Goal: Information Seeking & Learning: Learn about a topic

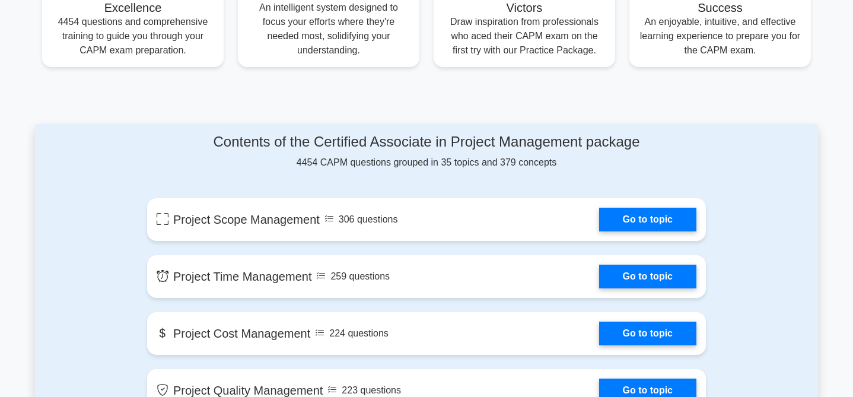
scroll to position [504, 0]
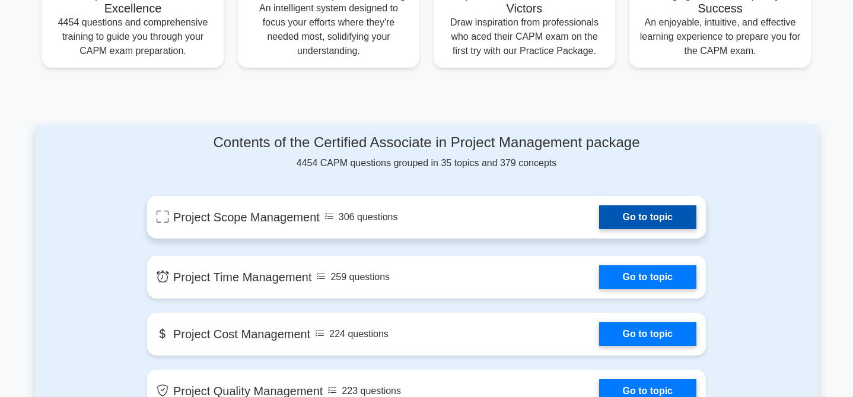
click at [623, 222] on link "Go to topic" at bounding box center [647, 217] width 97 height 24
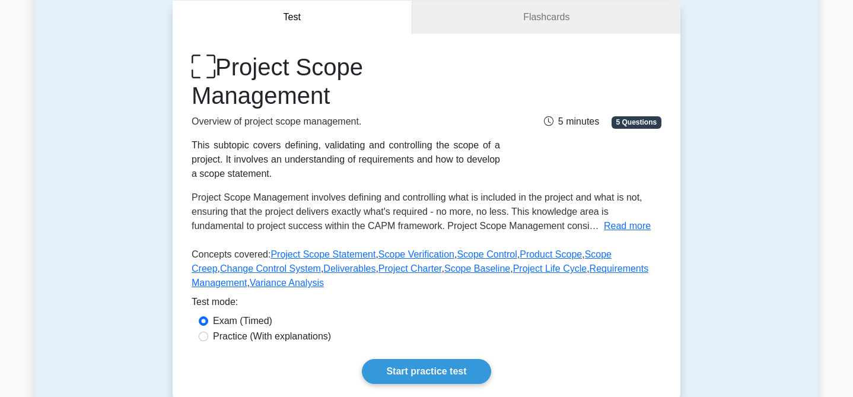
scroll to position [119, 0]
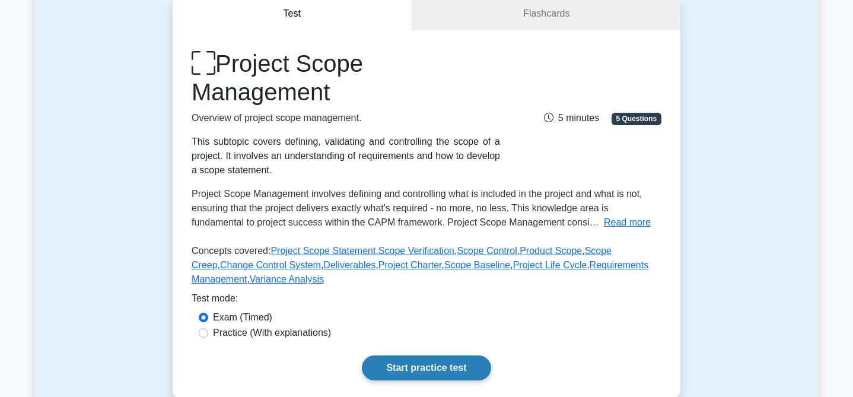
click at [442, 375] on link "Start practice test" at bounding box center [426, 367] width 129 height 25
click at [414, 360] on link "Start practice test" at bounding box center [426, 367] width 129 height 25
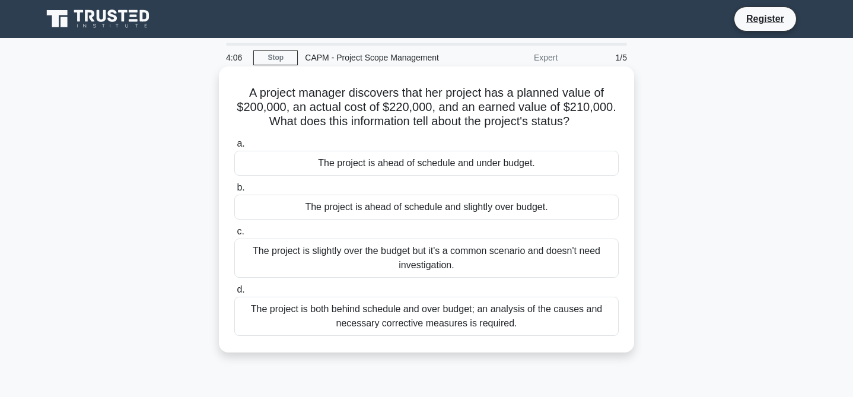
click at [386, 327] on div "The project is both behind schedule and over budget; an analysis of the causes …" at bounding box center [426, 315] width 384 height 39
click at [234, 293] on input "d. The project is both behind schedule and over budget; an analysis of the caus…" at bounding box center [234, 290] width 0 height 8
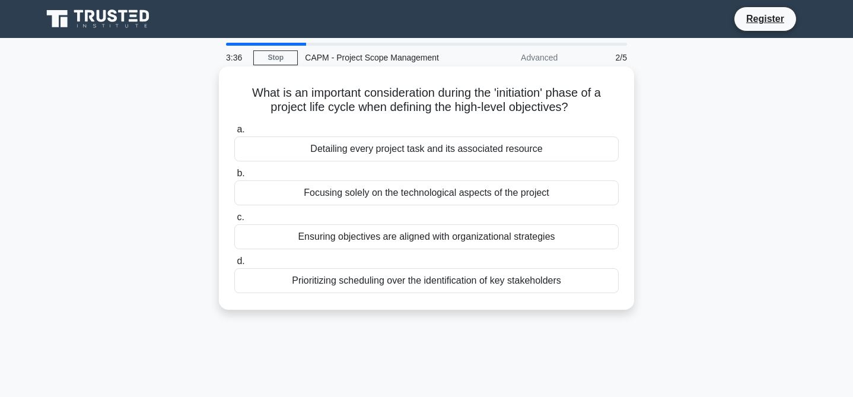
click at [328, 104] on h5 "What is an important consideration during the 'initiation' phase of a project l…" at bounding box center [426, 100] width 387 height 30
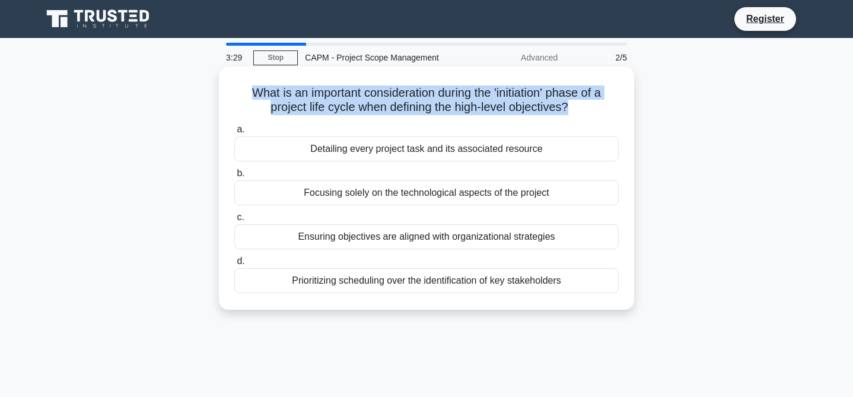
click at [376, 157] on div "Detailing every project task and its associated resource" at bounding box center [426, 148] width 384 height 25
click at [234, 133] on input "a. Detailing every project task and its associated resource" at bounding box center [234, 130] width 0 height 8
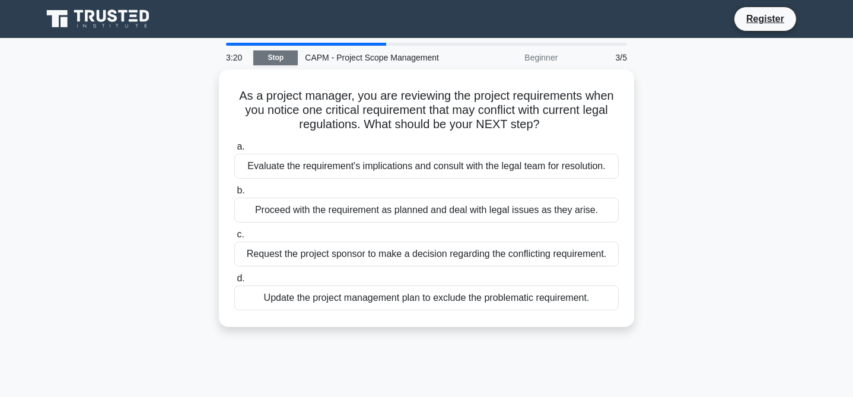
click at [275, 57] on link "Stop" at bounding box center [275, 57] width 44 height 15
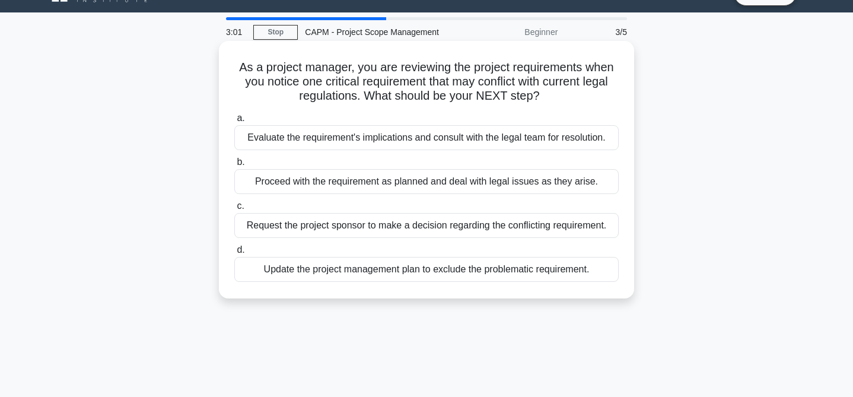
scroll to position [31, 0]
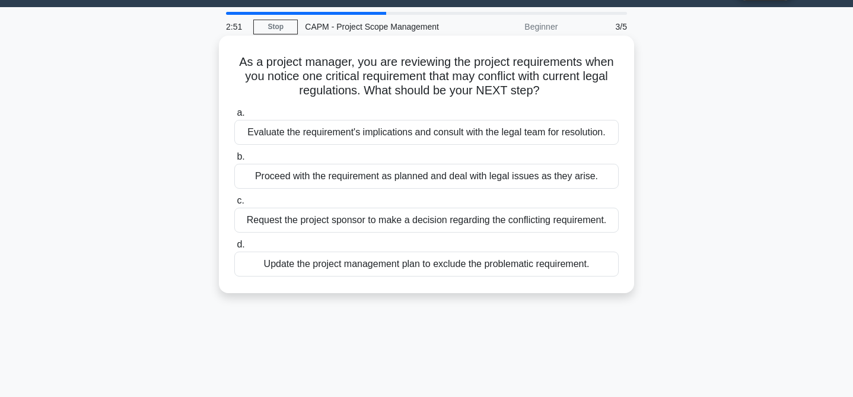
click at [406, 135] on div "Evaluate the requirement's implications and consult with the legal team for res…" at bounding box center [426, 132] width 384 height 25
click at [234, 117] on input "a. Evaluate the requirement's implications and consult with the legal team for …" at bounding box center [234, 113] width 0 height 8
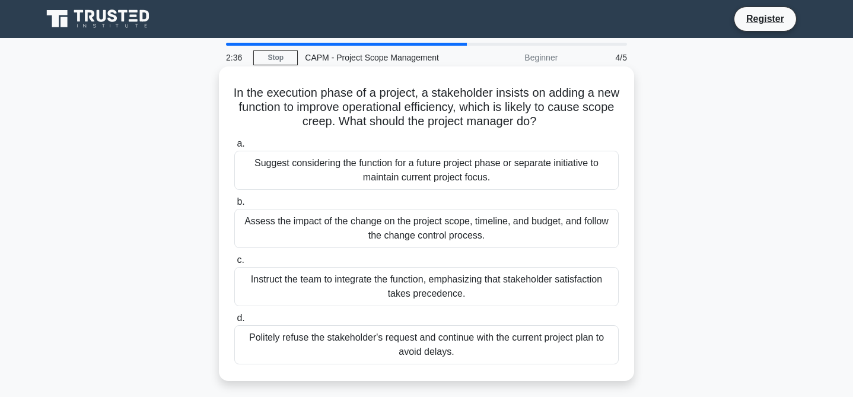
scroll to position [12, 0]
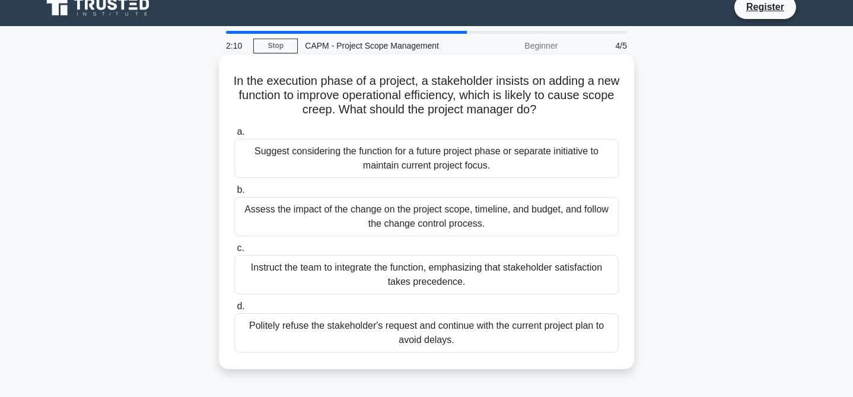
click at [349, 213] on div "Assess the impact of the change on the project scope, timeline, and budget, and…" at bounding box center [426, 216] width 384 height 39
click at [234, 194] on input "b. Assess the impact of the change on the project scope, timeline, and budget, …" at bounding box center [234, 190] width 0 height 8
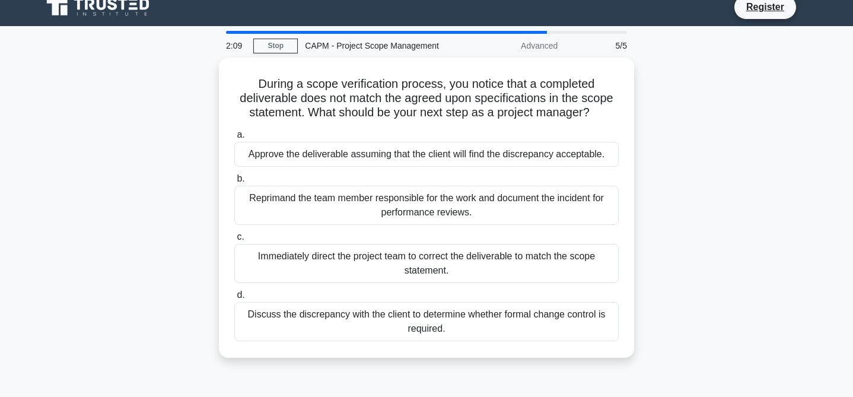
scroll to position [0, 0]
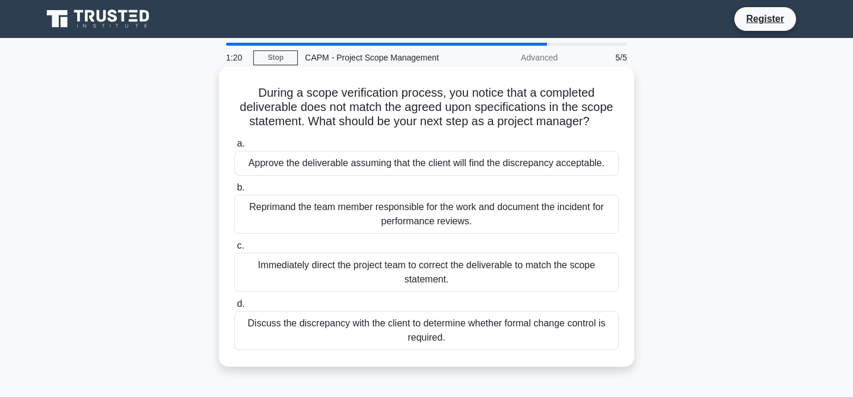
click at [371, 328] on div "Discuss the discrepancy with the client to determine whether formal change cont…" at bounding box center [426, 330] width 384 height 39
click at [234, 308] on input "d. Discuss the discrepancy with the client to determine whether formal change c…" at bounding box center [234, 304] width 0 height 8
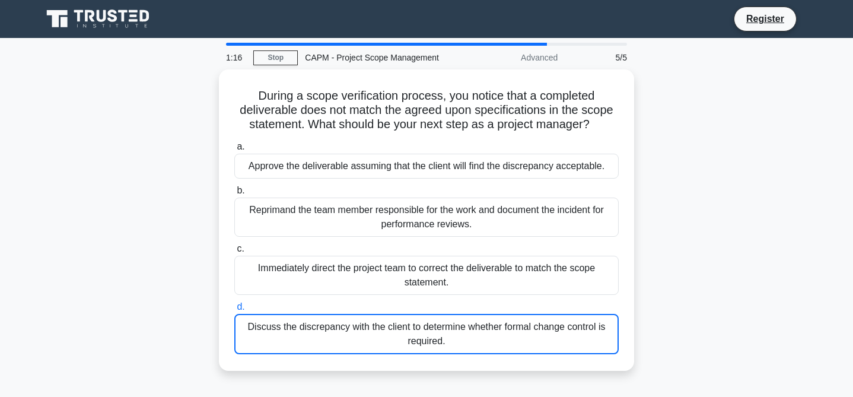
click at [104, 18] on icon at bounding box center [101, 16] width 9 height 12
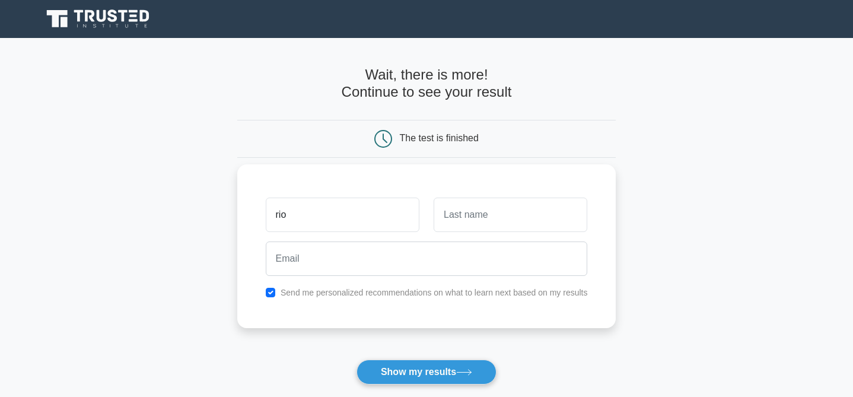
type input "rio"
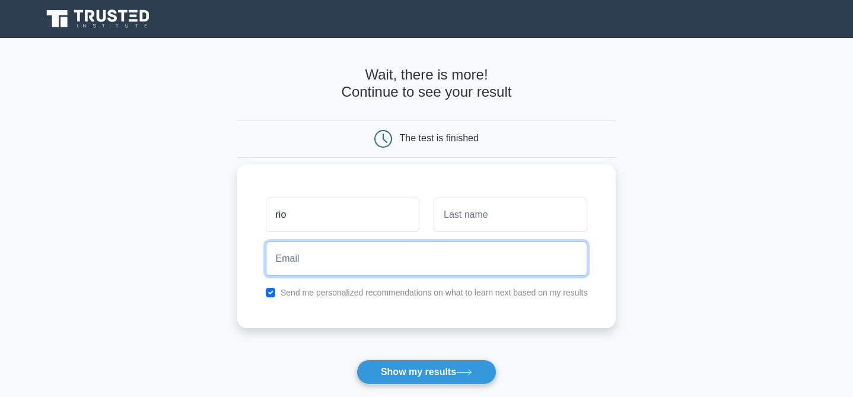
click at [341, 263] on input "email" at bounding box center [427, 258] width 322 height 34
type input "[EMAIL_ADDRESS][DOMAIN_NAME]"
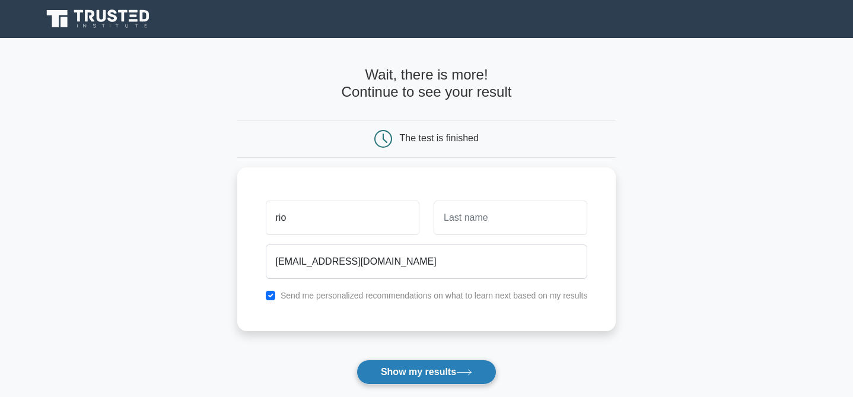
click at [427, 365] on button "Show my results" at bounding box center [426, 371] width 140 height 25
type input "bis"
click at [432, 372] on button "Show my results" at bounding box center [426, 371] width 140 height 25
